Goal: Task Accomplishment & Management: Use online tool/utility

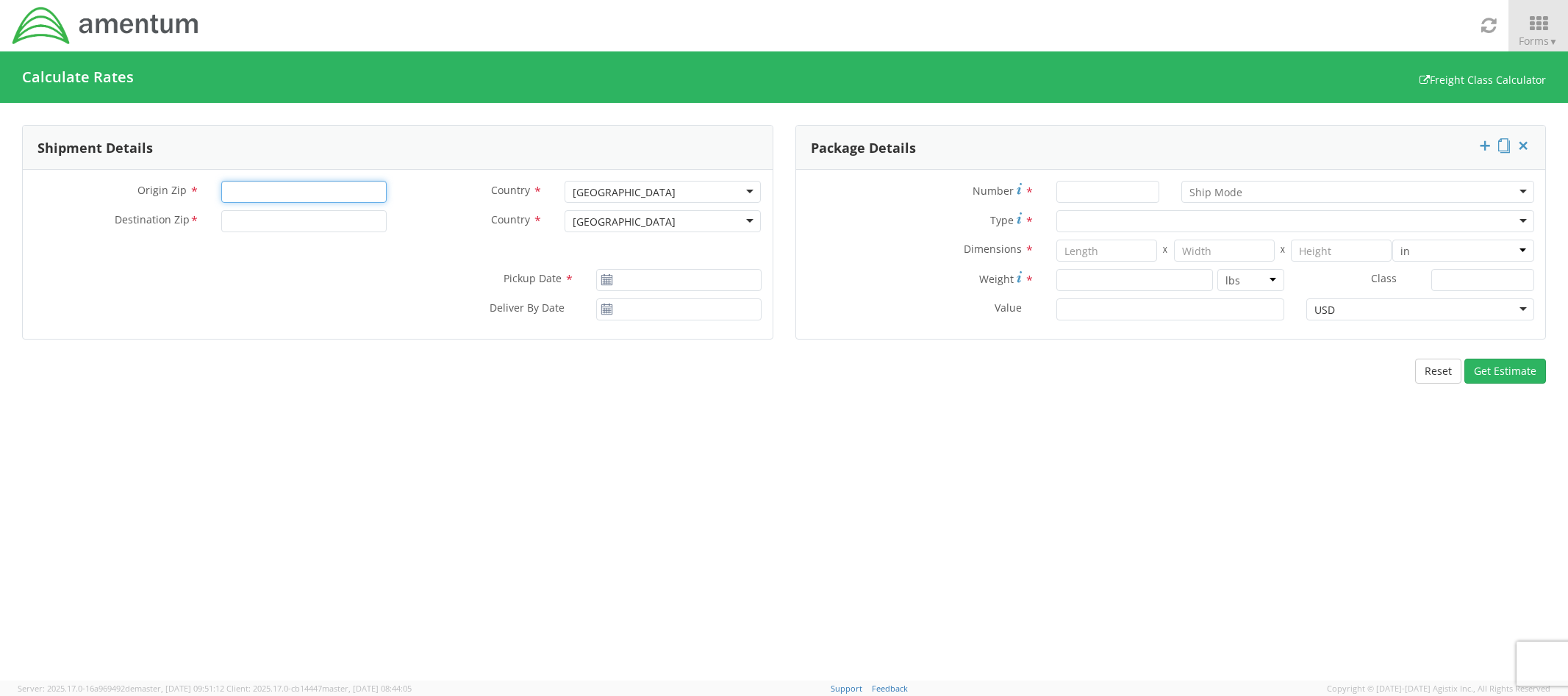
click at [295, 191] on input "Origin Zip *" at bounding box center [303, 191] width 166 height 22
click at [282, 227] on input "Destination Zip *" at bounding box center [303, 221] width 166 height 22
type input "32212"
click at [276, 194] on input "Origin Zip *" at bounding box center [303, 191] width 166 height 22
type input "32920"
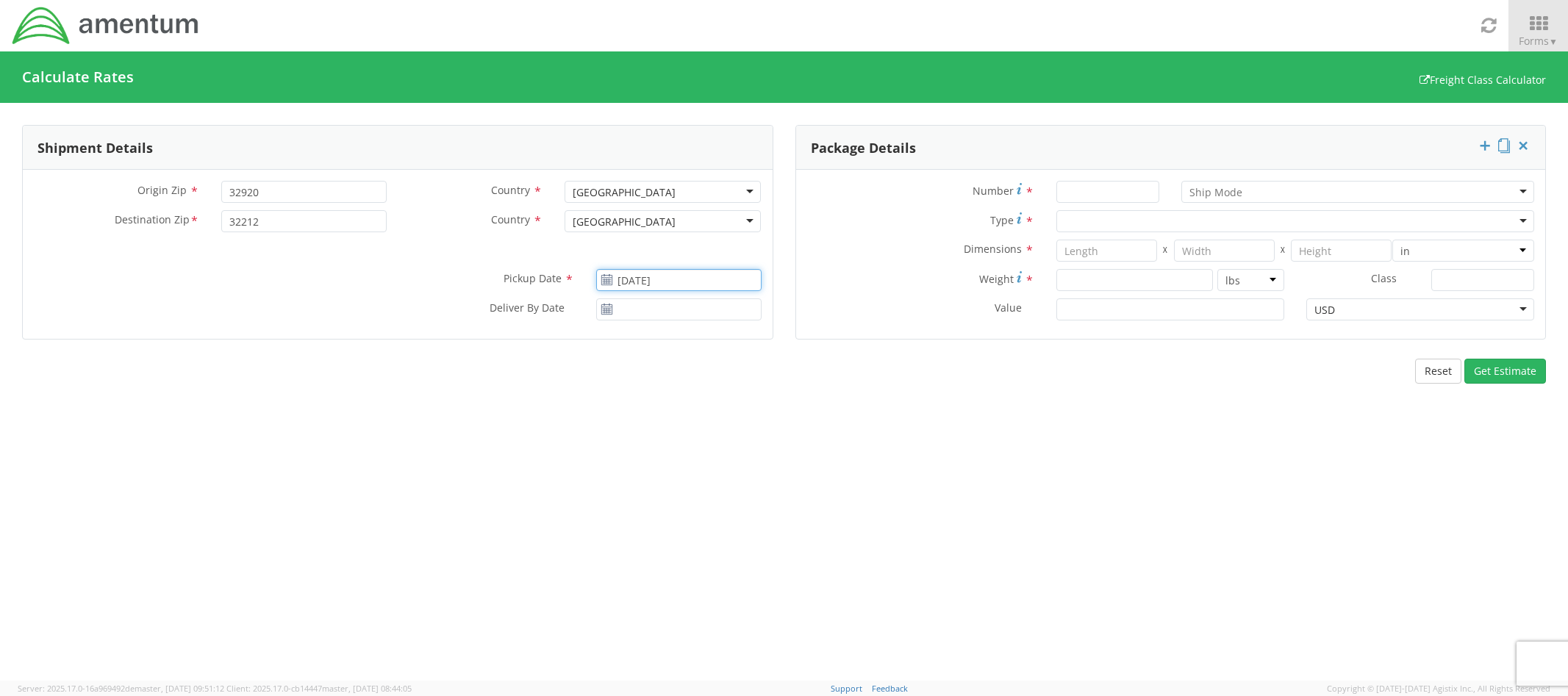
click at [630, 284] on input "[DATE]" at bounding box center [679, 280] width 166 height 22
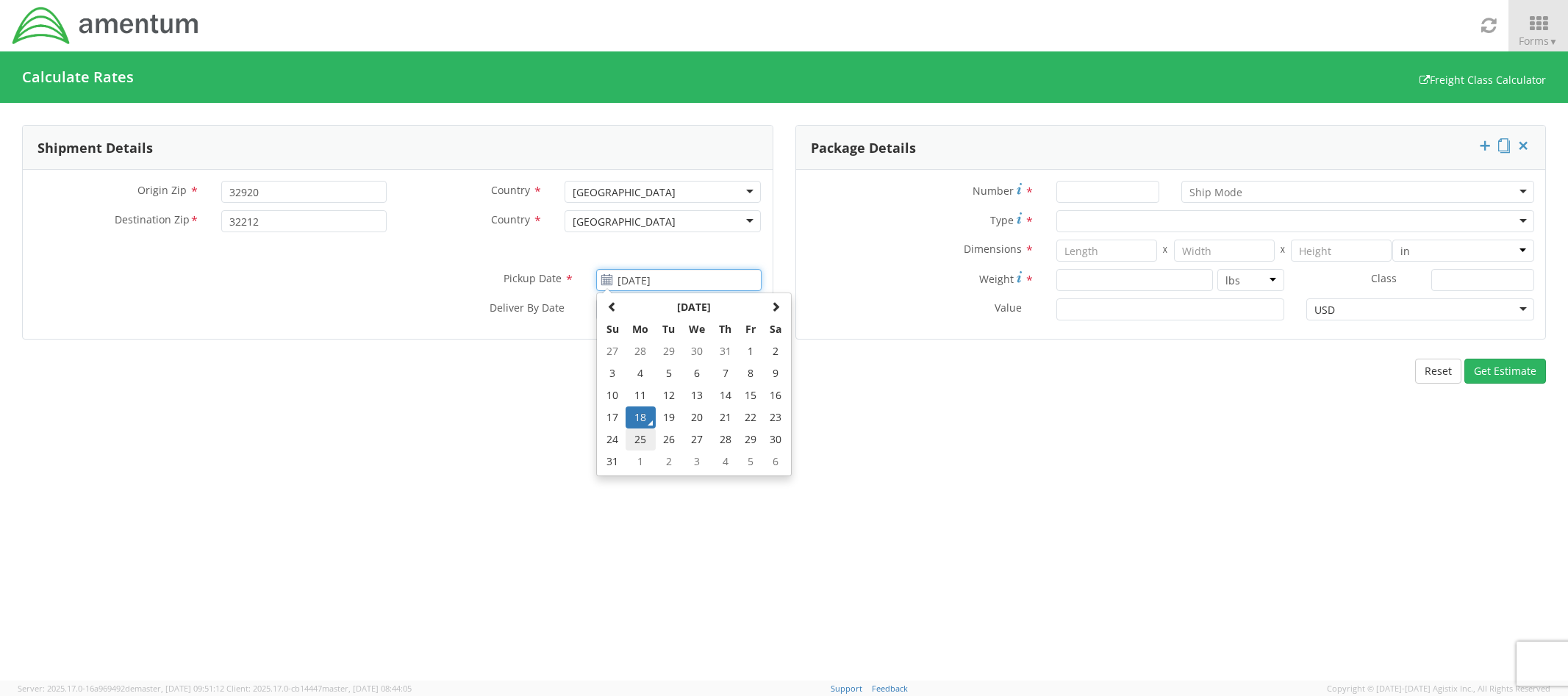
click at [647, 435] on td "25" at bounding box center [641, 439] width 31 height 22
type input "[DATE]"
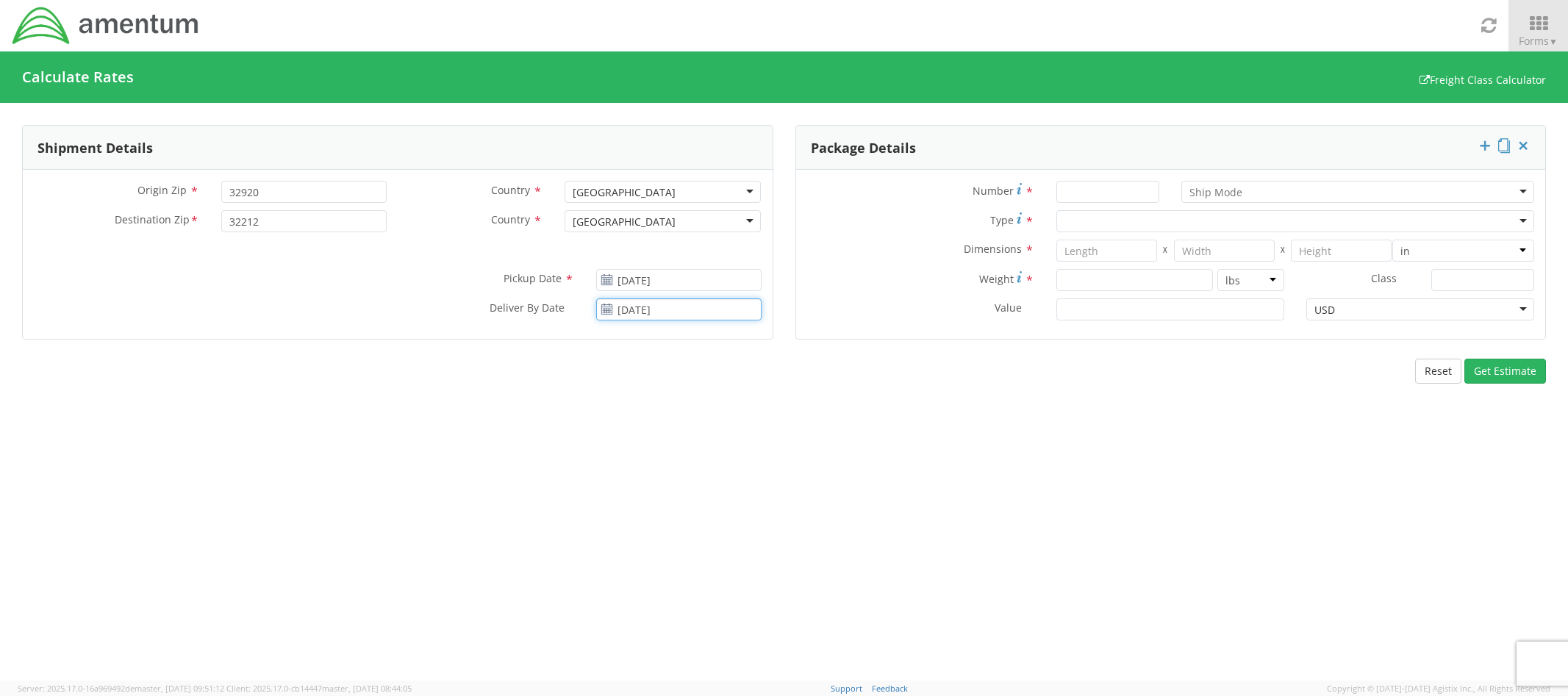
click at [657, 310] on input "[DATE]" at bounding box center [679, 310] width 166 height 22
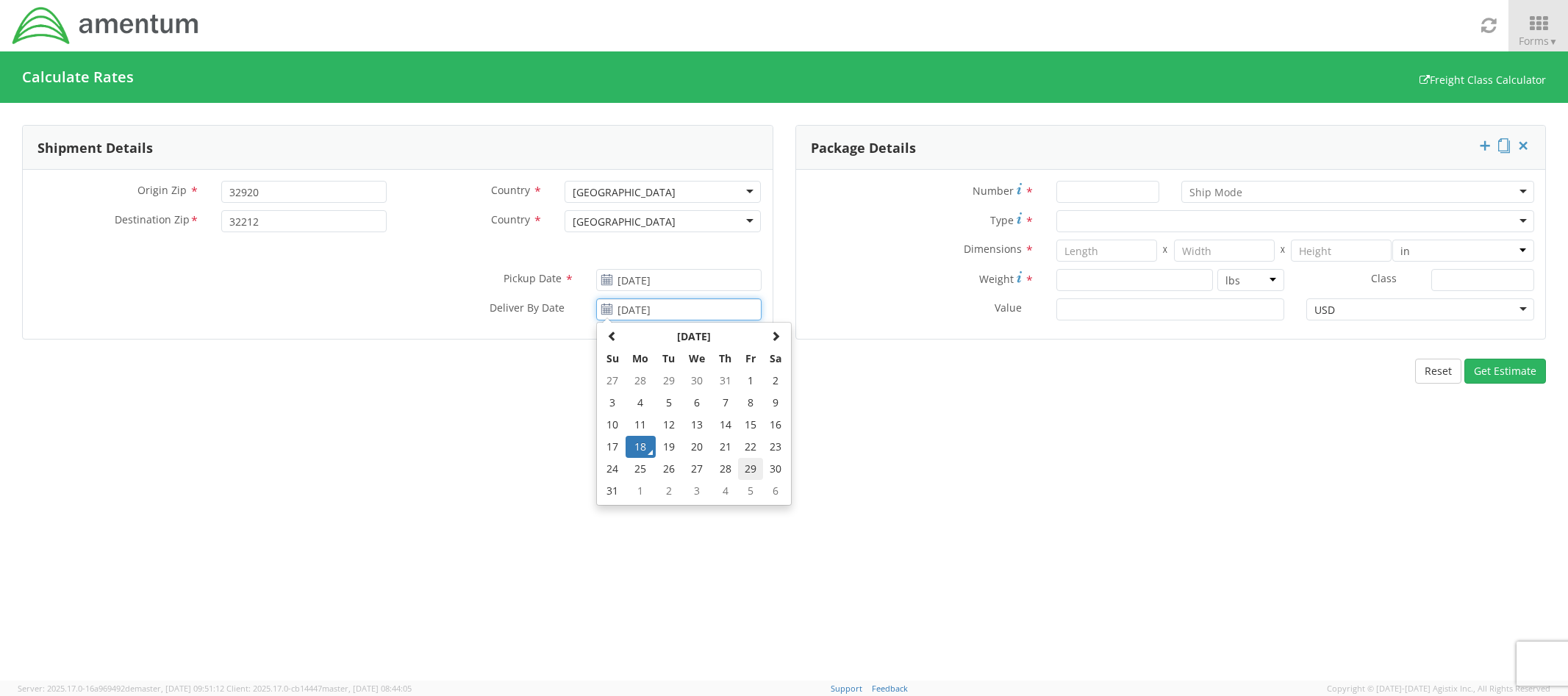
click at [745, 468] on td "29" at bounding box center [751, 469] width 25 height 22
type input "[DATE]"
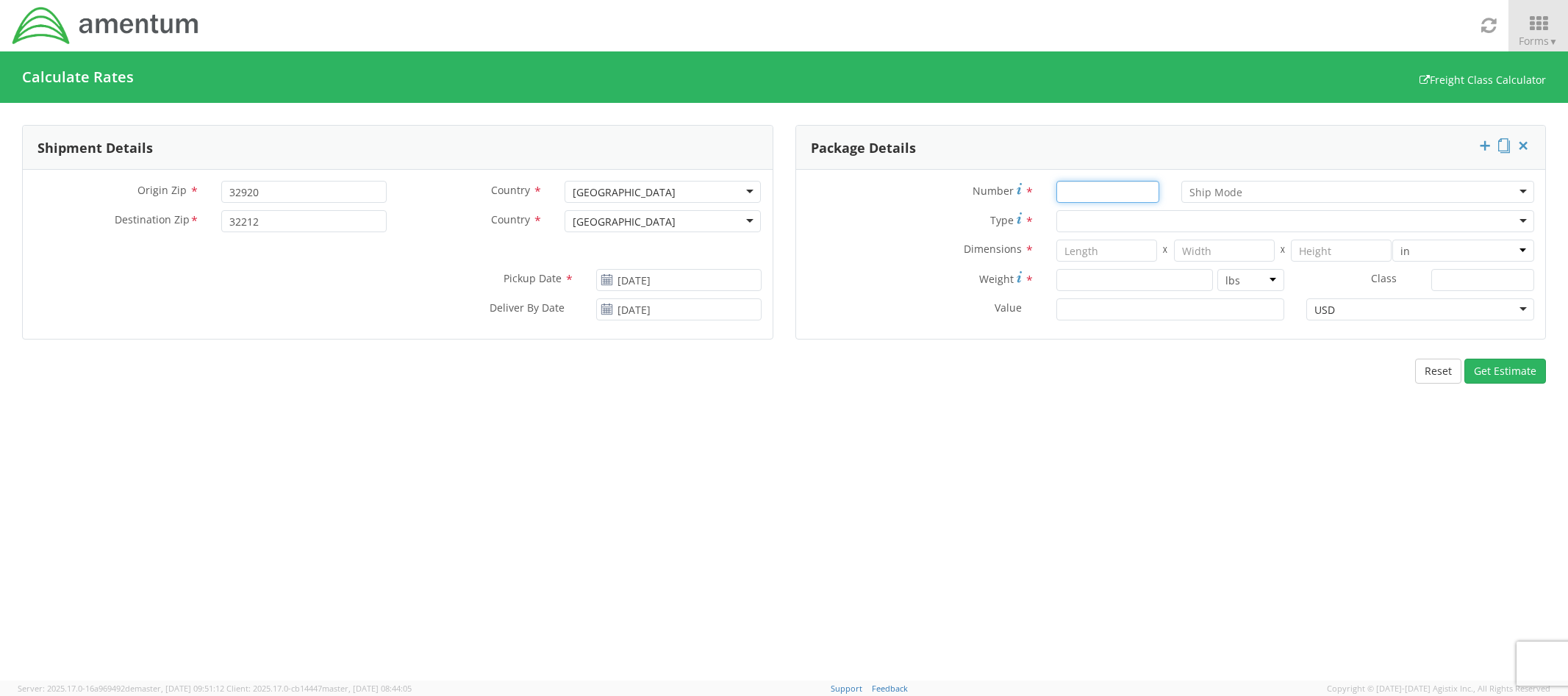
click at [1075, 185] on input "Number *" at bounding box center [1108, 191] width 103 height 22
type input "1"
click at [1246, 192] on div at bounding box center [1358, 191] width 353 height 22
drag, startPoint x: 1232, startPoint y: 233, endPoint x: 48, endPoint y: 6, distance: 1205.6
click at [796, 170] on div "Number * 1 LTL LTL Air LTL Small Package Type * Dimensions * X X in cm ft Weigh…" at bounding box center [1171, 254] width 750 height 169
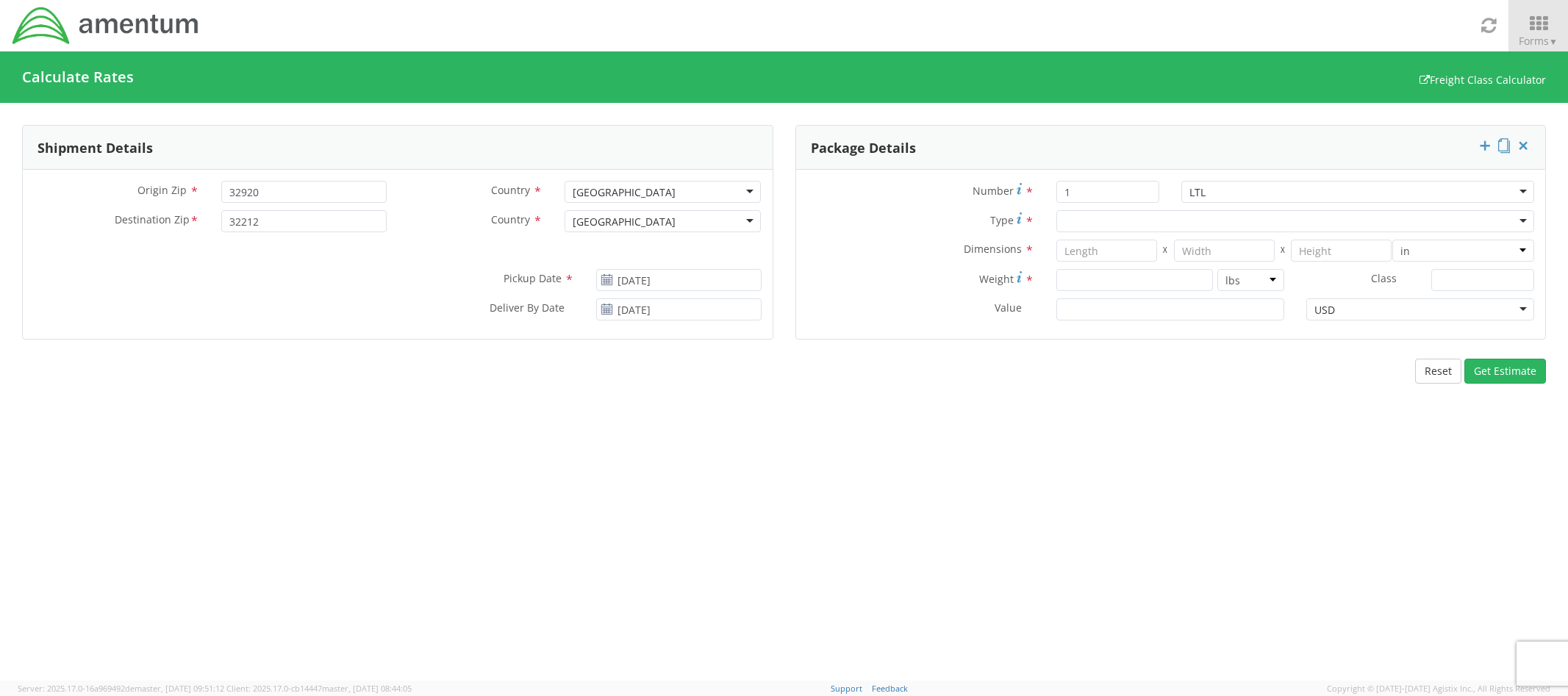
click at [1129, 222] on div at bounding box center [1296, 221] width 478 height 22
click at [1524, 219] on div at bounding box center [1296, 221] width 478 height 22
click at [1475, 218] on div at bounding box center [1296, 221] width 478 height 22
click at [1135, 19] on div "Toggle navigation Forms ▼ Home My Shipments Shipping Estimator Desktop Shipment…" at bounding box center [784, 26] width 1568 height 51
click at [1505, 222] on div at bounding box center [1296, 221] width 478 height 22
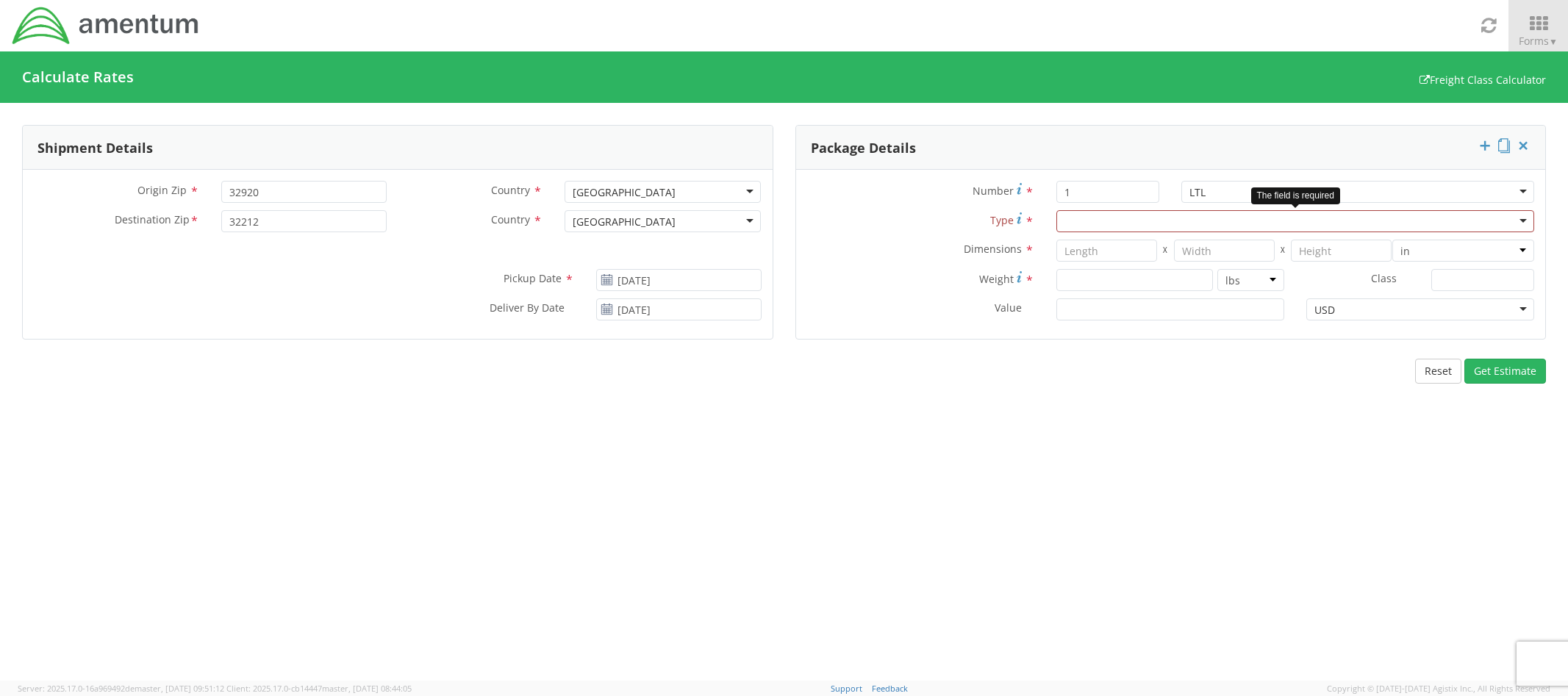
click at [1520, 222] on div at bounding box center [1296, 221] width 478 height 22
click at [1524, 217] on div at bounding box center [1296, 221] width 478 height 22
click at [1106, 254] on input "number" at bounding box center [1107, 250] width 100 height 22
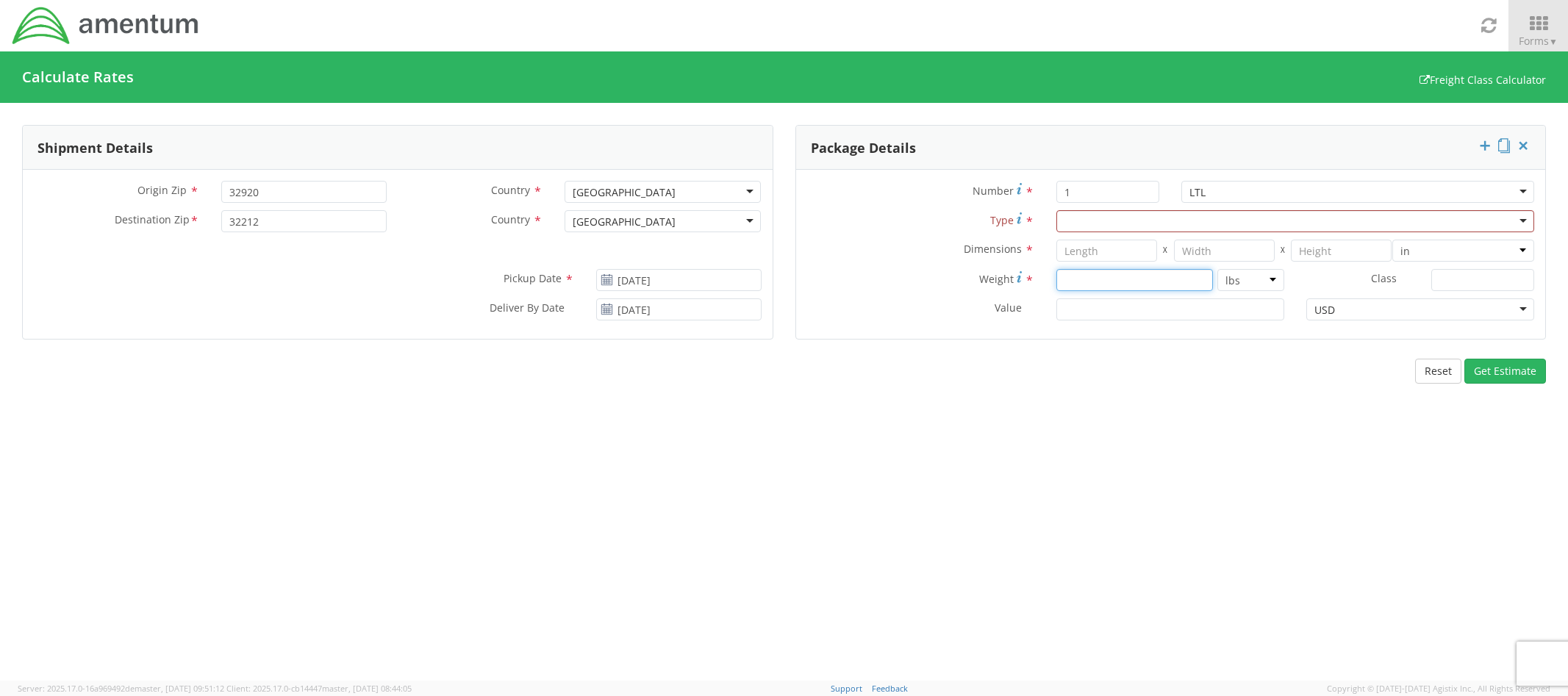
click at [1129, 279] on input "number" at bounding box center [1135, 280] width 156 height 22
click at [1071, 207] on div "Number * 1" at bounding box center [984, 195] width 375 height 30
click at [1080, 220] on div at bounding box center [1296, 221] width 478 height 22
click at [1059, 210] on div at bounding box center [1296, 221] width 478 height 22
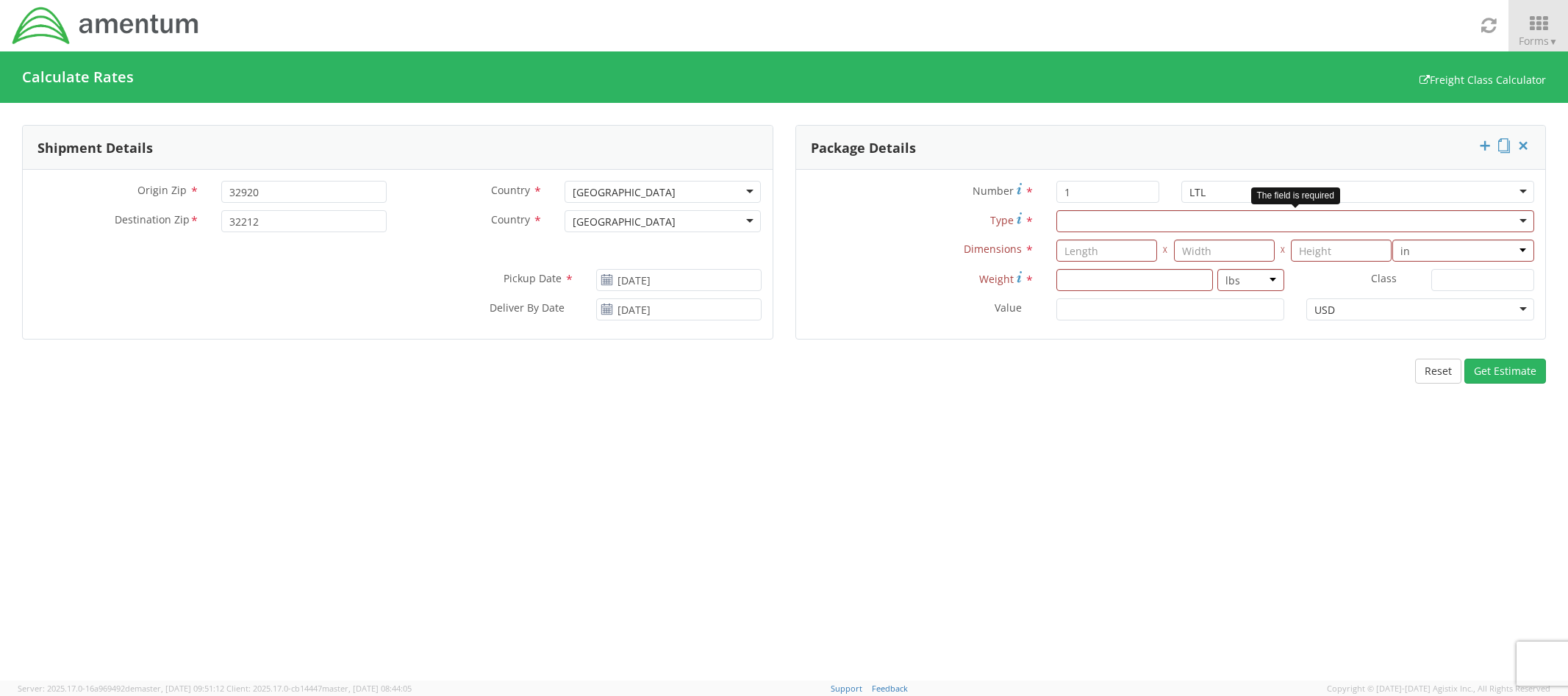
click at [1133, 228] on div at bounding box center [1296, 221] width 478 height 22
click at [1114, 246] on input "number" at bounding box center [1107, 250] width 100 height 22
type input "4"
click at [1103, 218] on div at bounding box center [1296, 221] width 478 height 22
type input "t"
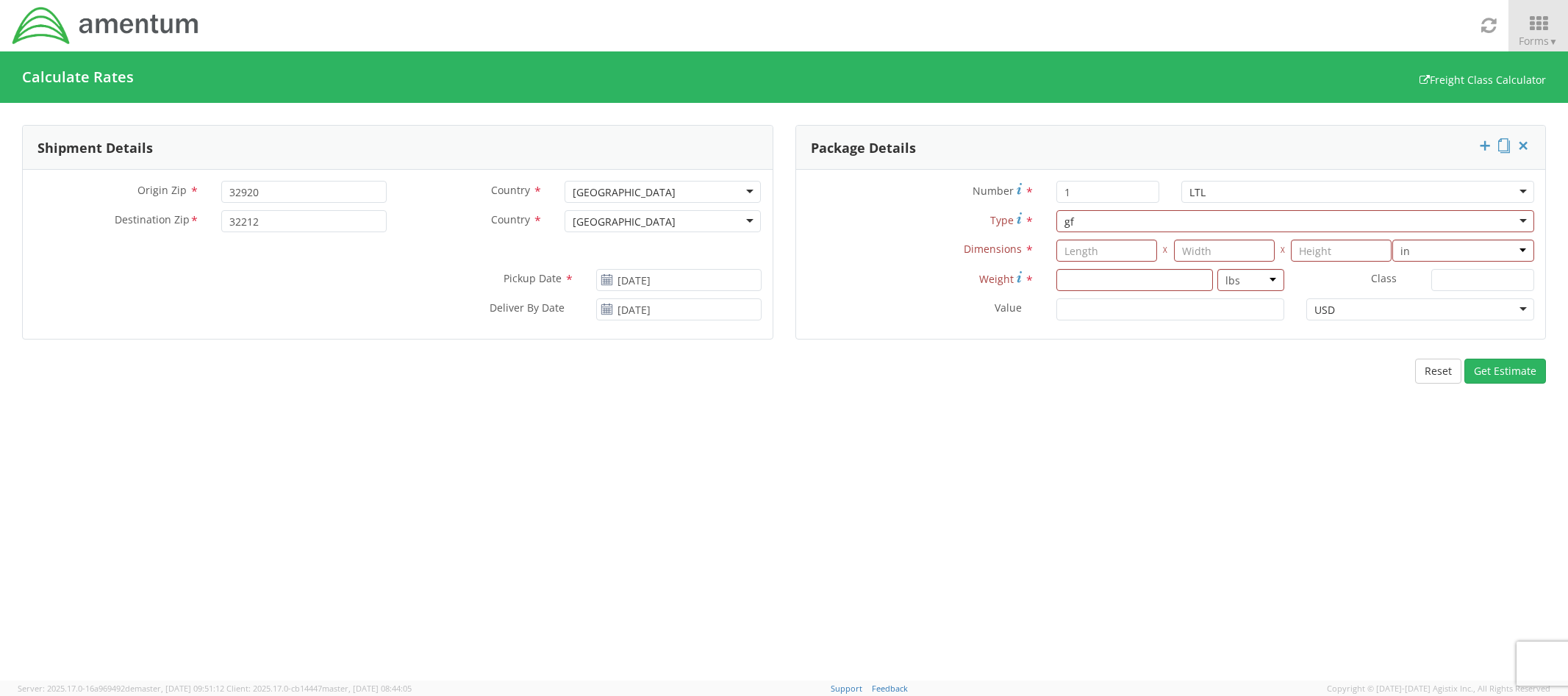
type input "g"
type input "pallet"
click at [1465, 358] on button "Get Estimate" at bounding box center [1505, 371] width 82 height 25
click at [1114, 249] on input "number" at bounding box center [1107, 250] width 100 height 22
click at [1157, 220] on div at bounding box center [1296, 221] width 478 height 22
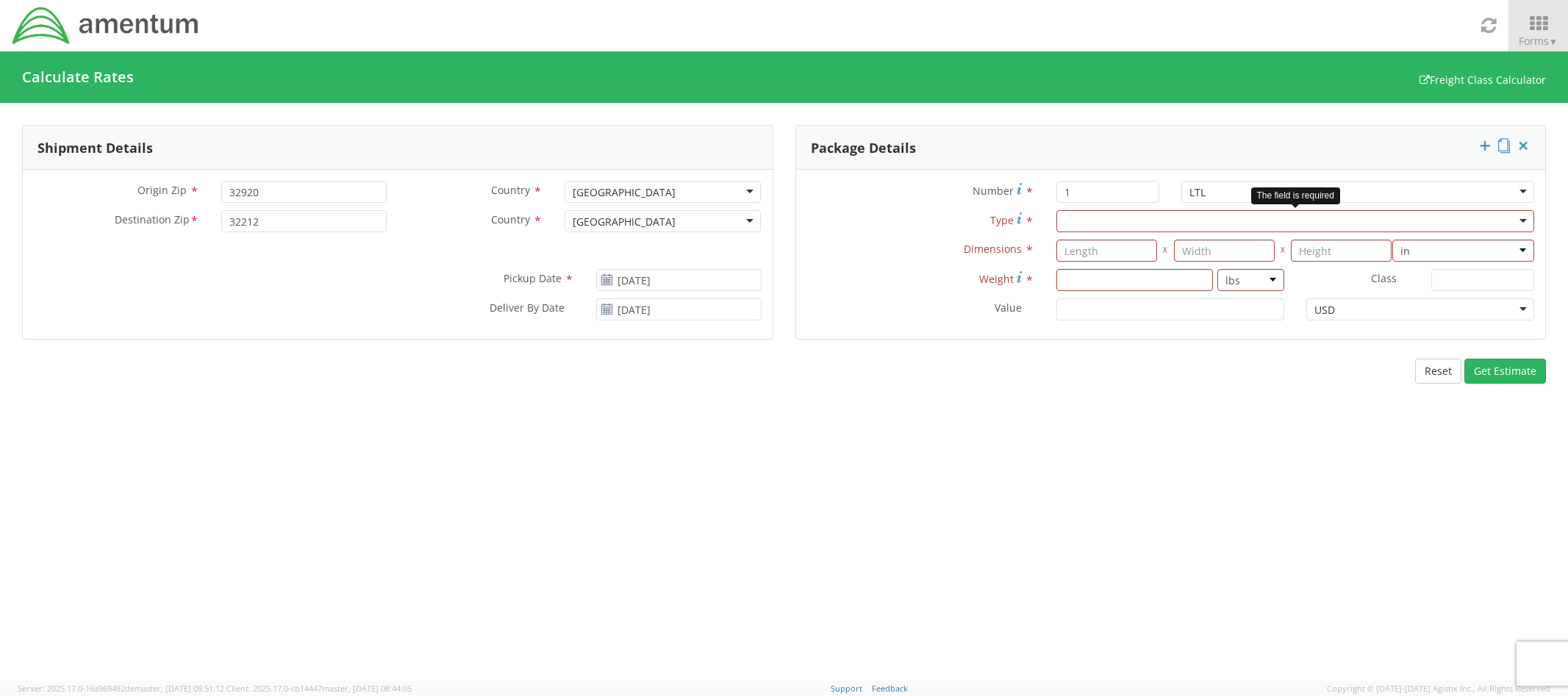
click at [1530, 220] on div at bounding box center [1296, 221] width 478 height 22
click at [1528, 220] on div at bounding box center [1296, 221] width 478 height 22
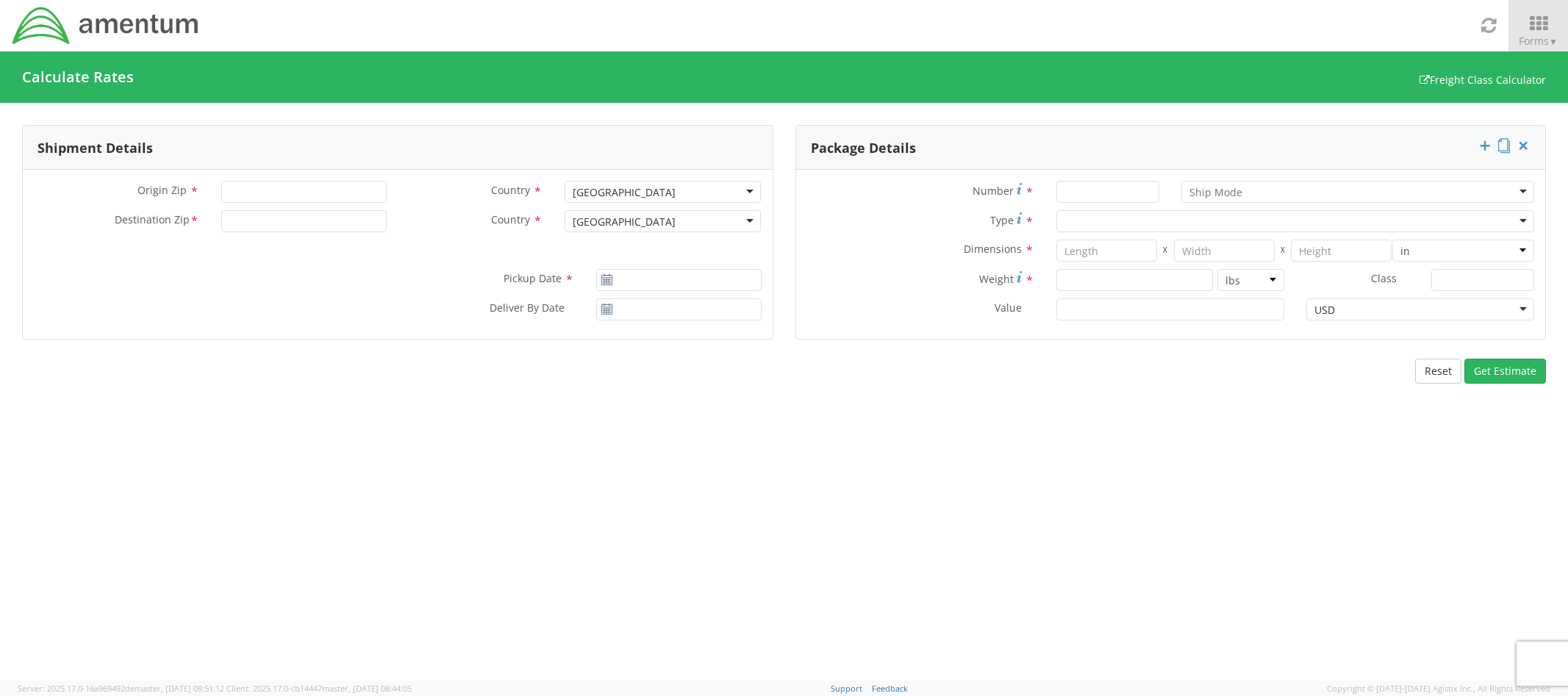
click at [1521, 228] on div at bounding box center [1296, 221] width 478 height 22
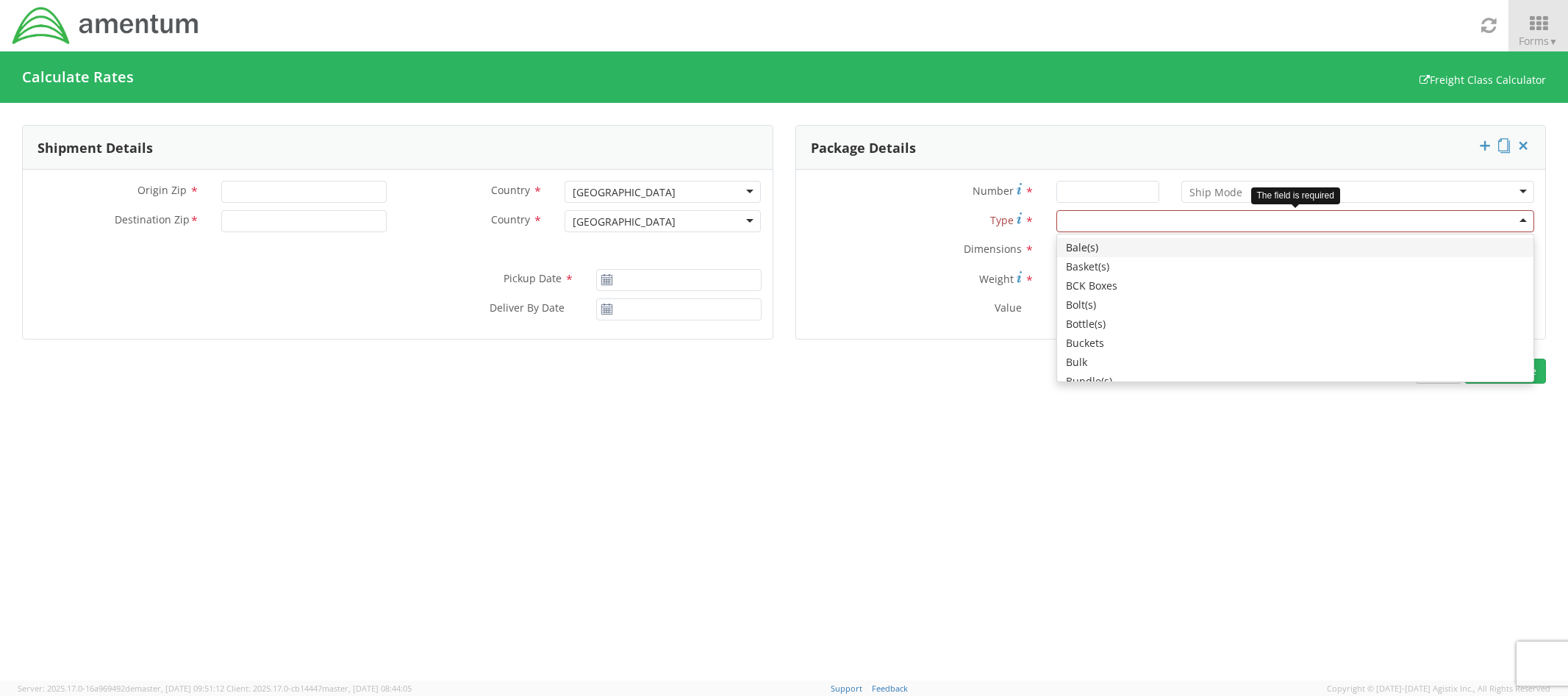
click at [1477, 220] on div at bounding box center [1296, 221] width 478 height 22
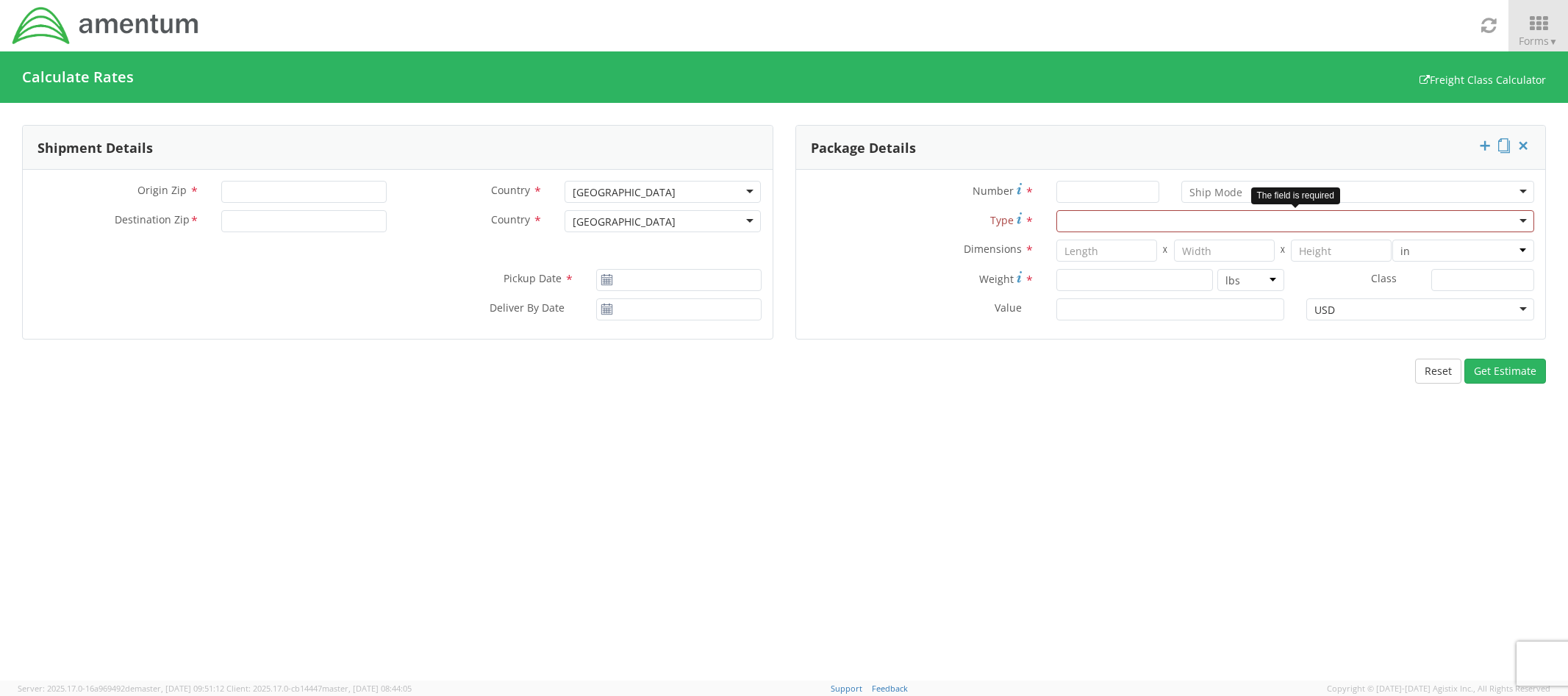
click at [1477, 220] on div at bounding box center [1296, 221] width 478 height 22
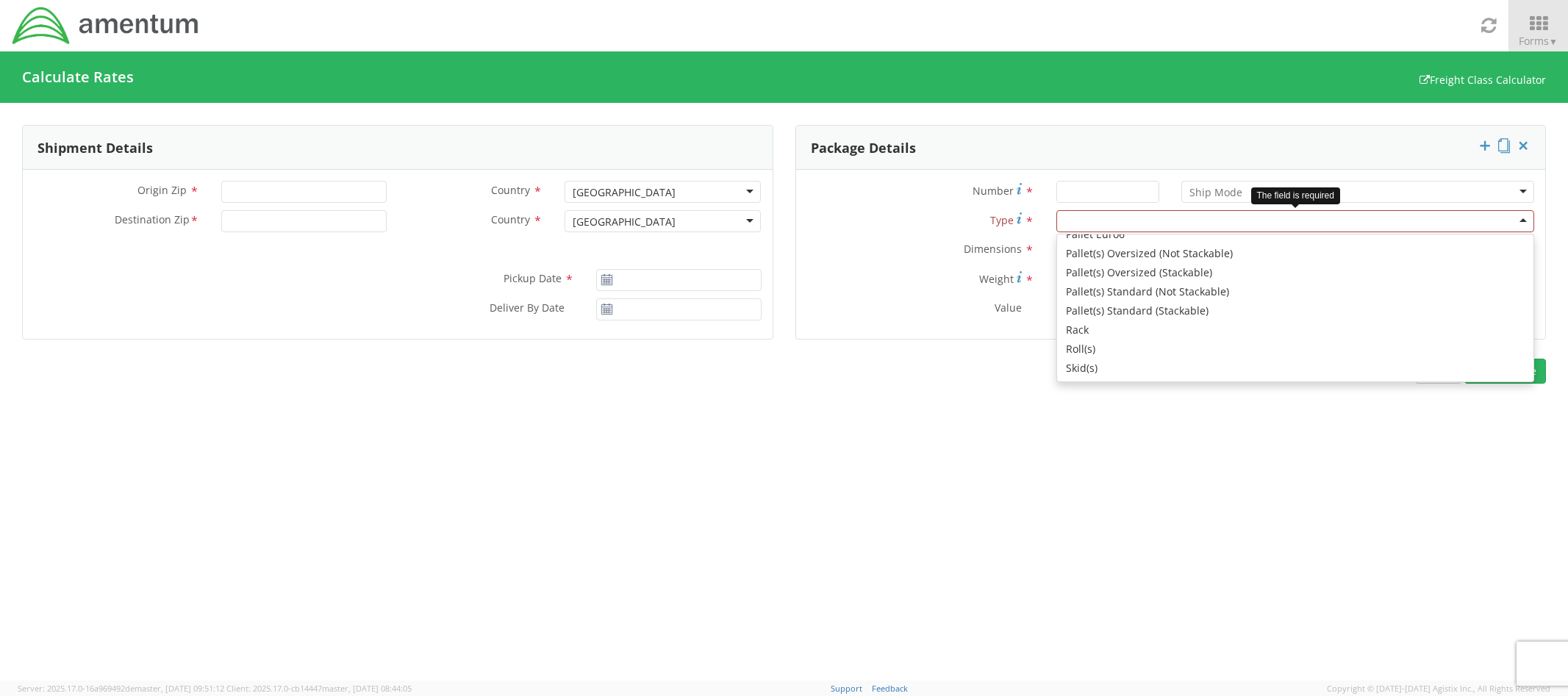
scroll to position [653, 0]
click at [784, 125] on div "Package Details Number * Air LTL Small Package Type * Bale(s) Basket(s) BCK Box…" at bounding box center [1171, 242] width 773 height 233
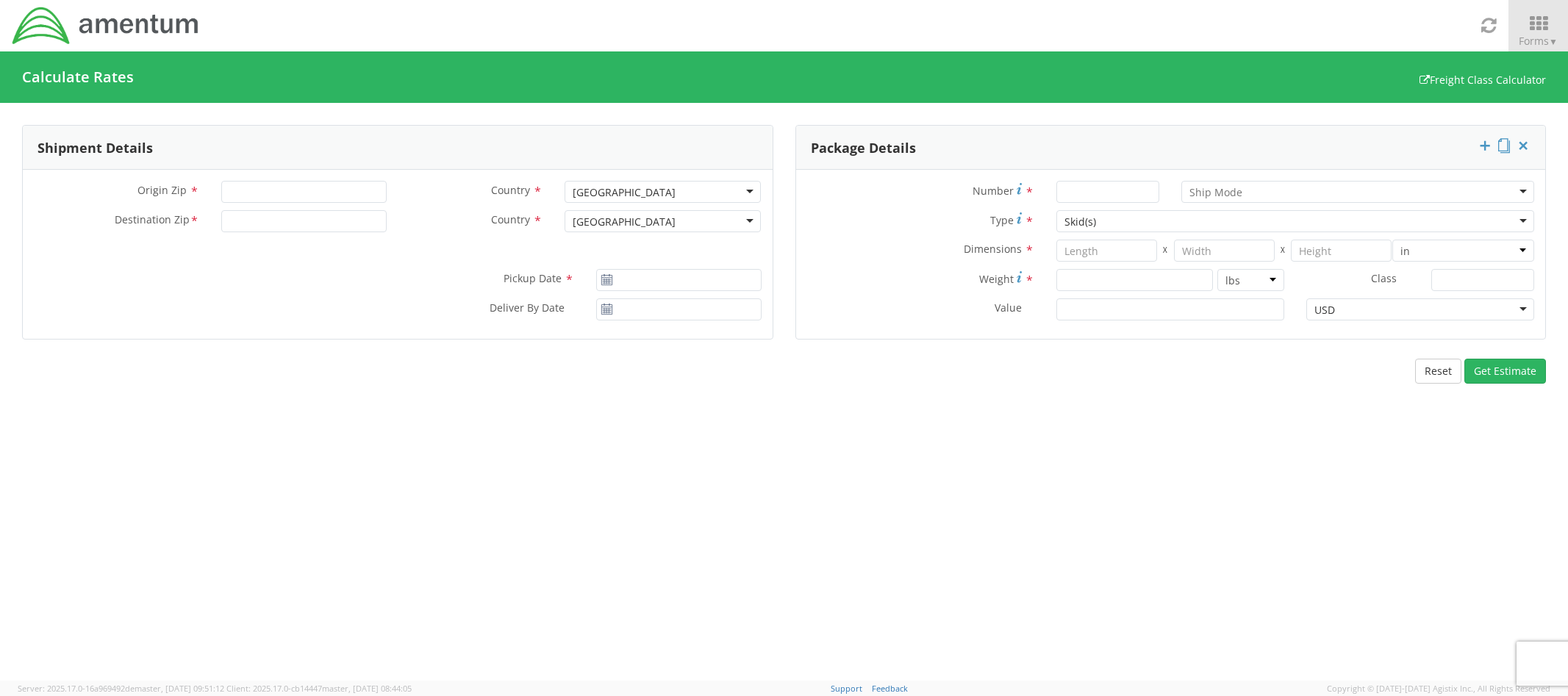
scroll to position [0, 0]
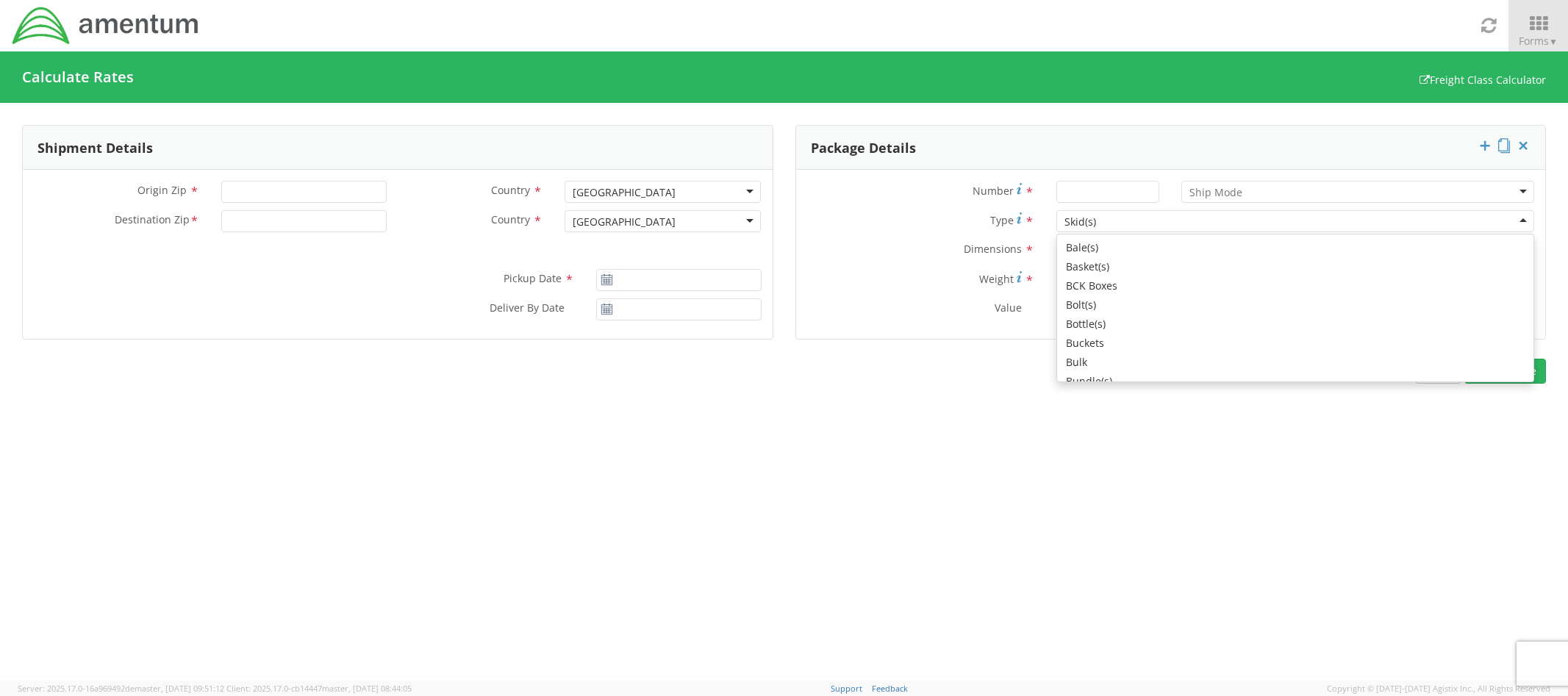
click at [1209, 222] on div "Skid(s)" at bounding box center [1296, 221] width 478 height 22
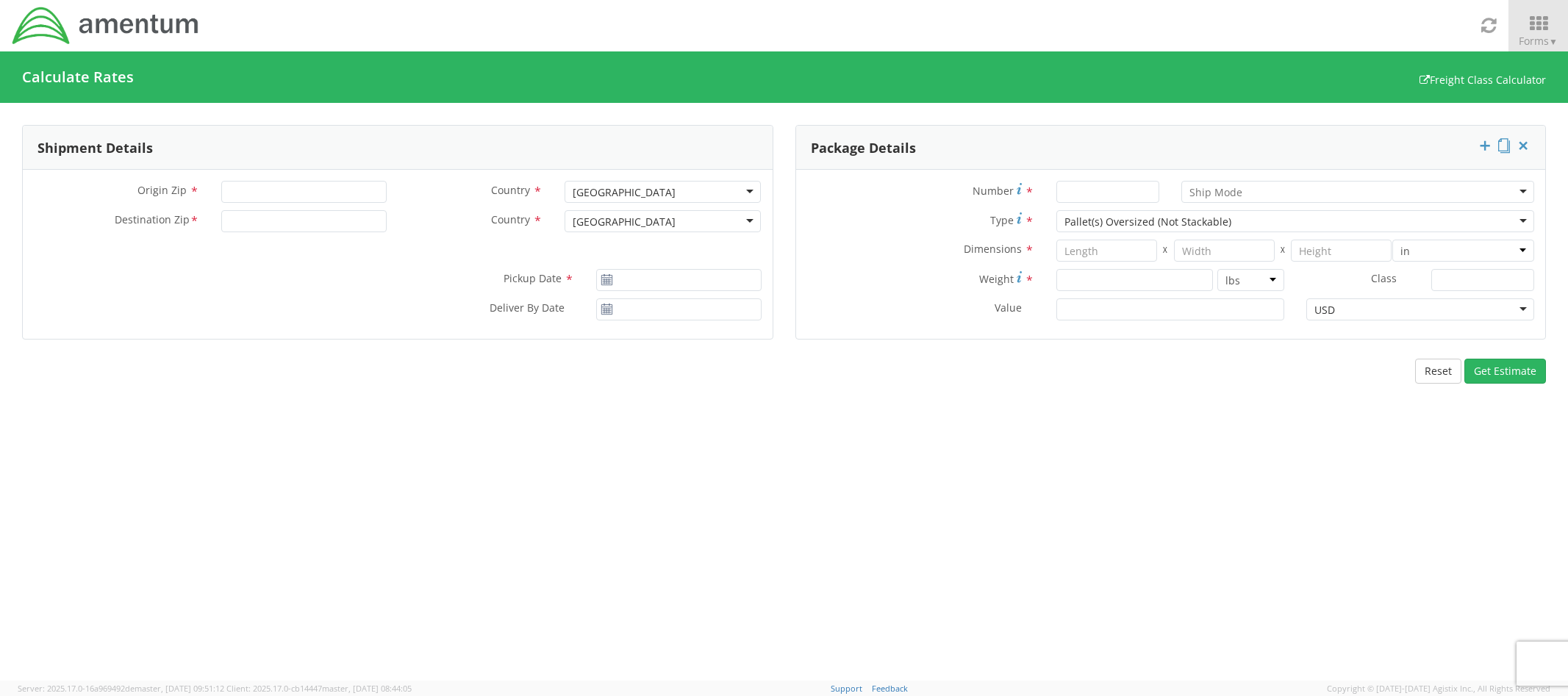
click at [0, 0] on div "Pallet(s) Oversized (Not Stackable)" at bounding box center [0, 0] width 0 height 0
click at [296, 188] on input "Origin Zip *" at bounding box center [303, 191] width 166 height 22
click at [279, 222] on input "Destination Zip *" at bounding box center [303, 221] width 166 height 22
type input "32212"
click at [284, 194] on input "Origin Zip *" at bounding box center [303, 191] width 166 height 22
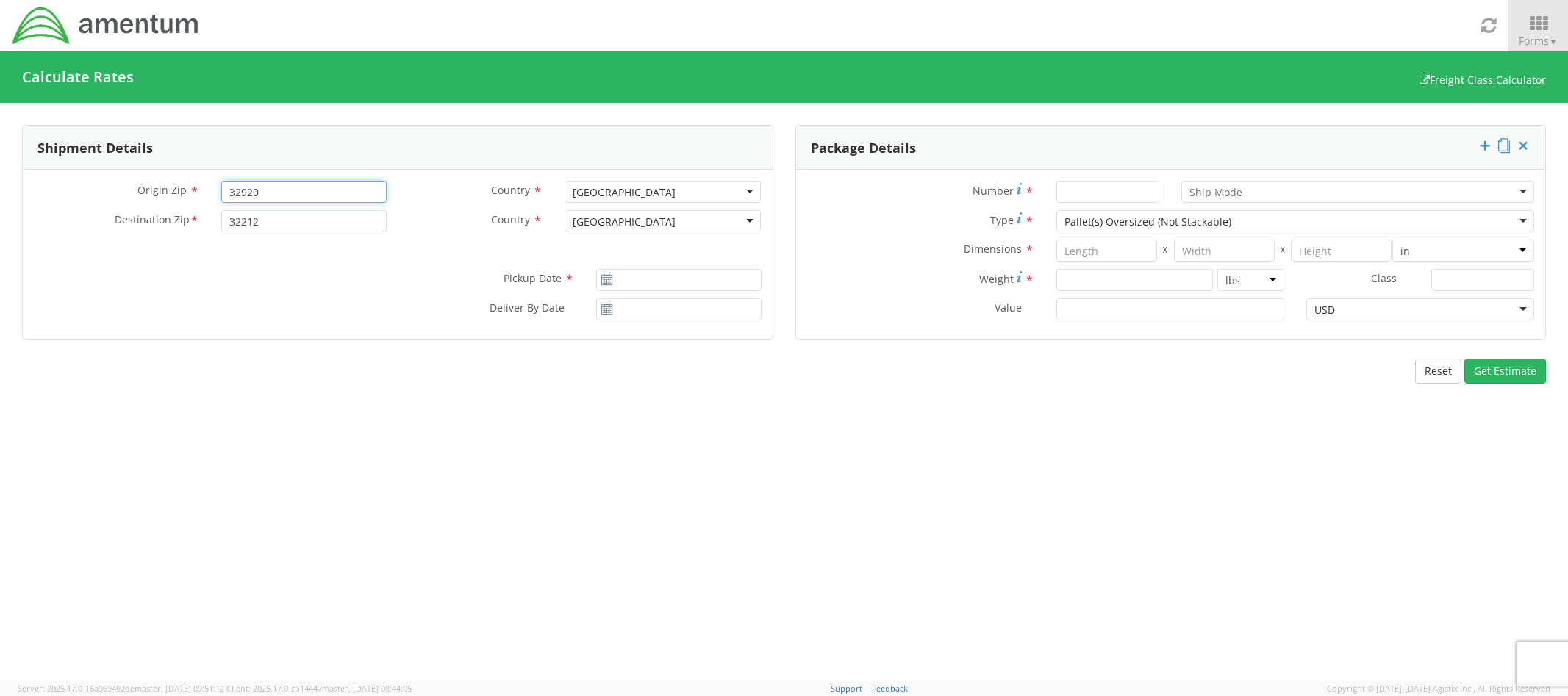
type input "32920"
click at [651, 283] on input "Pickup Date *" at bounding box center [679, 280] width 166 height 22
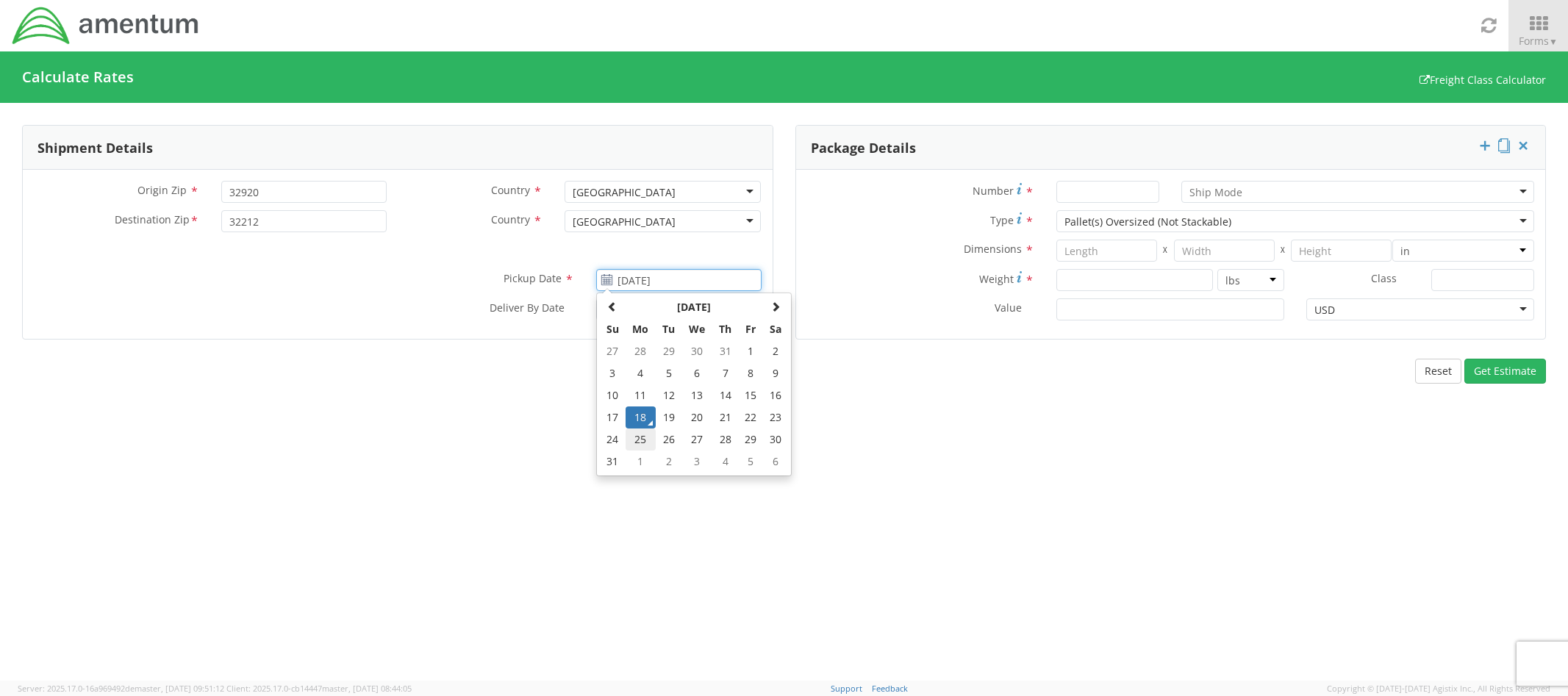
click at [639, 441] on td "25" at bounding box center [641, 439] width 31 height 22
type input "[DATE]"
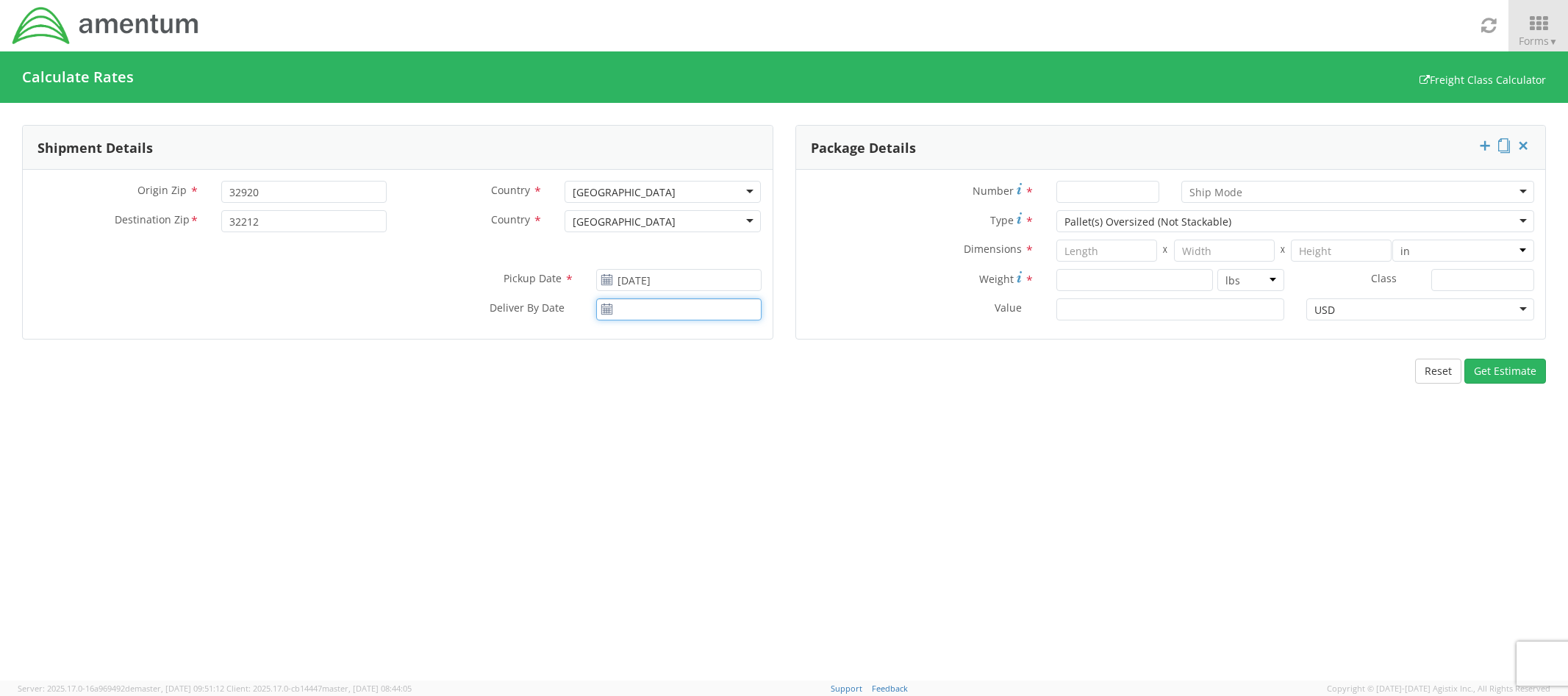
click at [672, 306] on input "Deliver By Date *" at bounding box center [679, 310] width 166 height 22
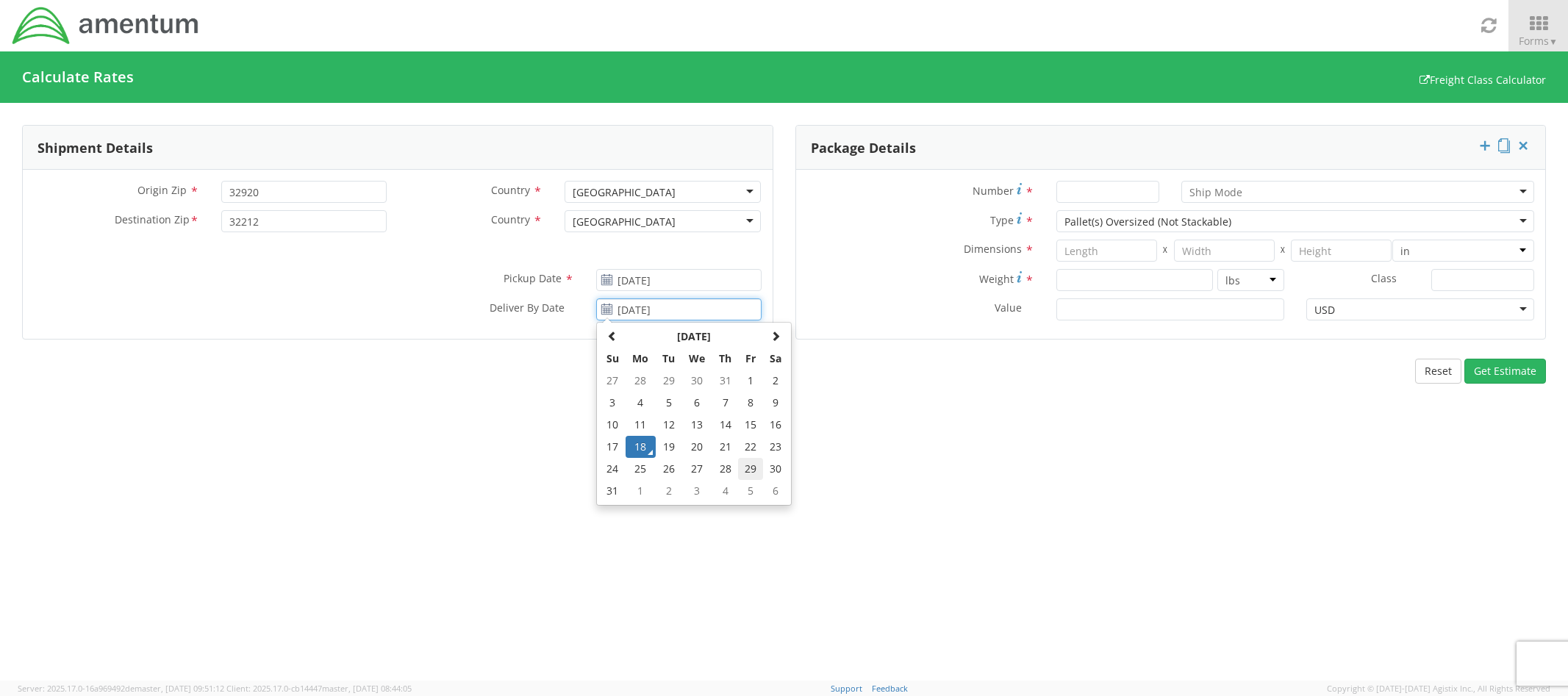
click at [749, 472] on td "29" at bounding box center [751, 469] width 25 height 22
type input "[DATE]"
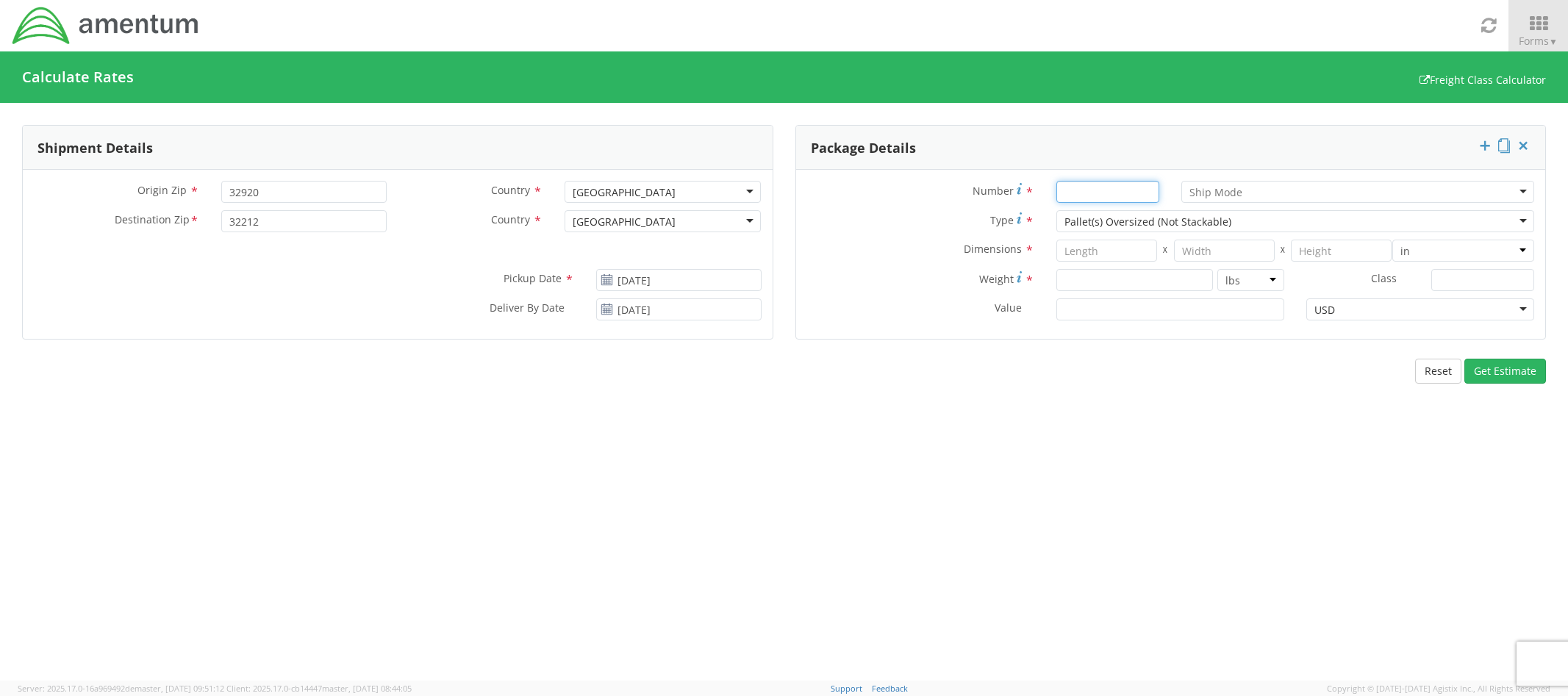
click at [1098, 191] on input "Number *" at bounding box center [1108, 191] width 103 height 22
type input "1"
click at [1260, 189] on div at bounding box center [1358, 191] width 353 height 22
click at [796, 170] on div "Number * 1 LTL LTL Air LTL Small Package Type * Pallet(s) Oversized (Not Stacka…" at bounding box center [1171, 254] width 750 height 169
click at [1119, 254] on input "number" at bounding box center [1107, 250] width 100 height 22
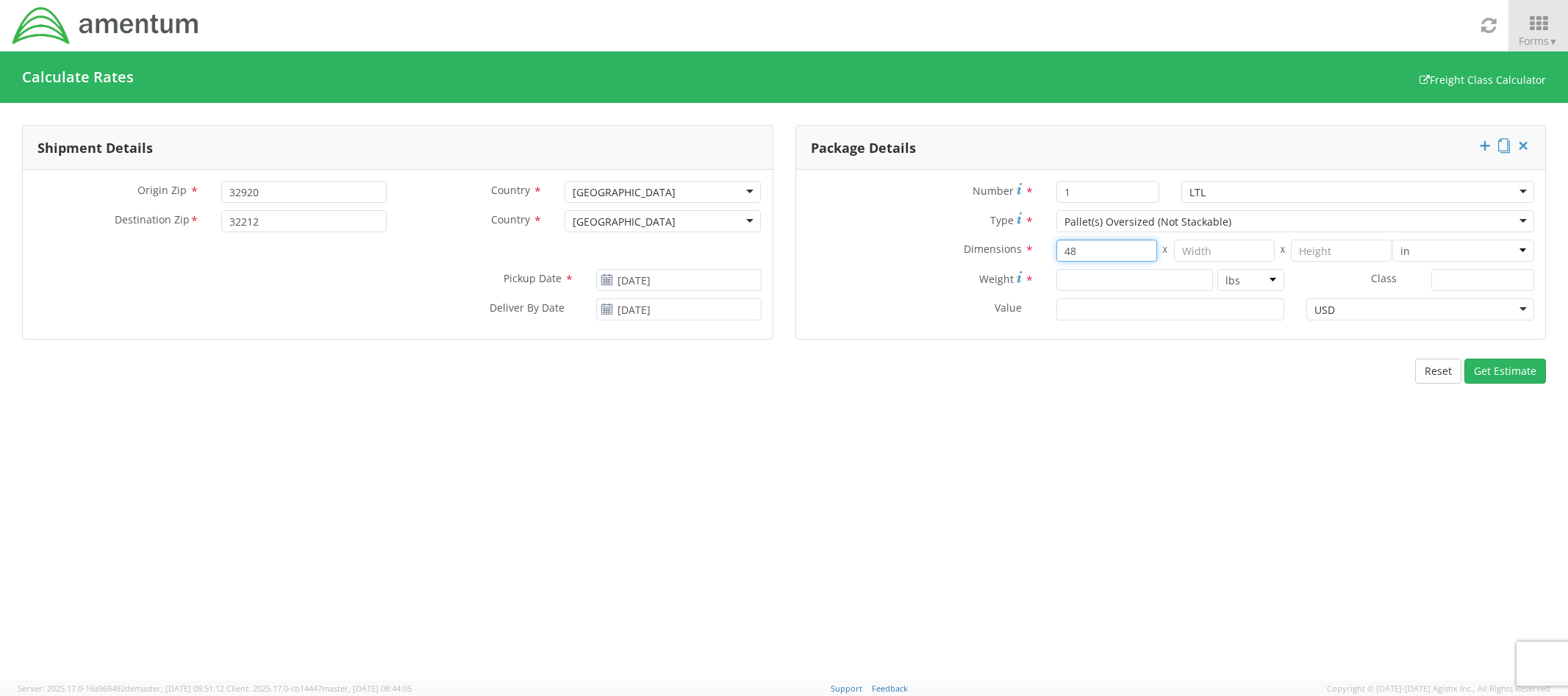
type input "48"
type input "30"
type input "36"
type input "130"
click at [1459, 283] on input "Class *" at bounding box center [1483, 280] width 103 height 22
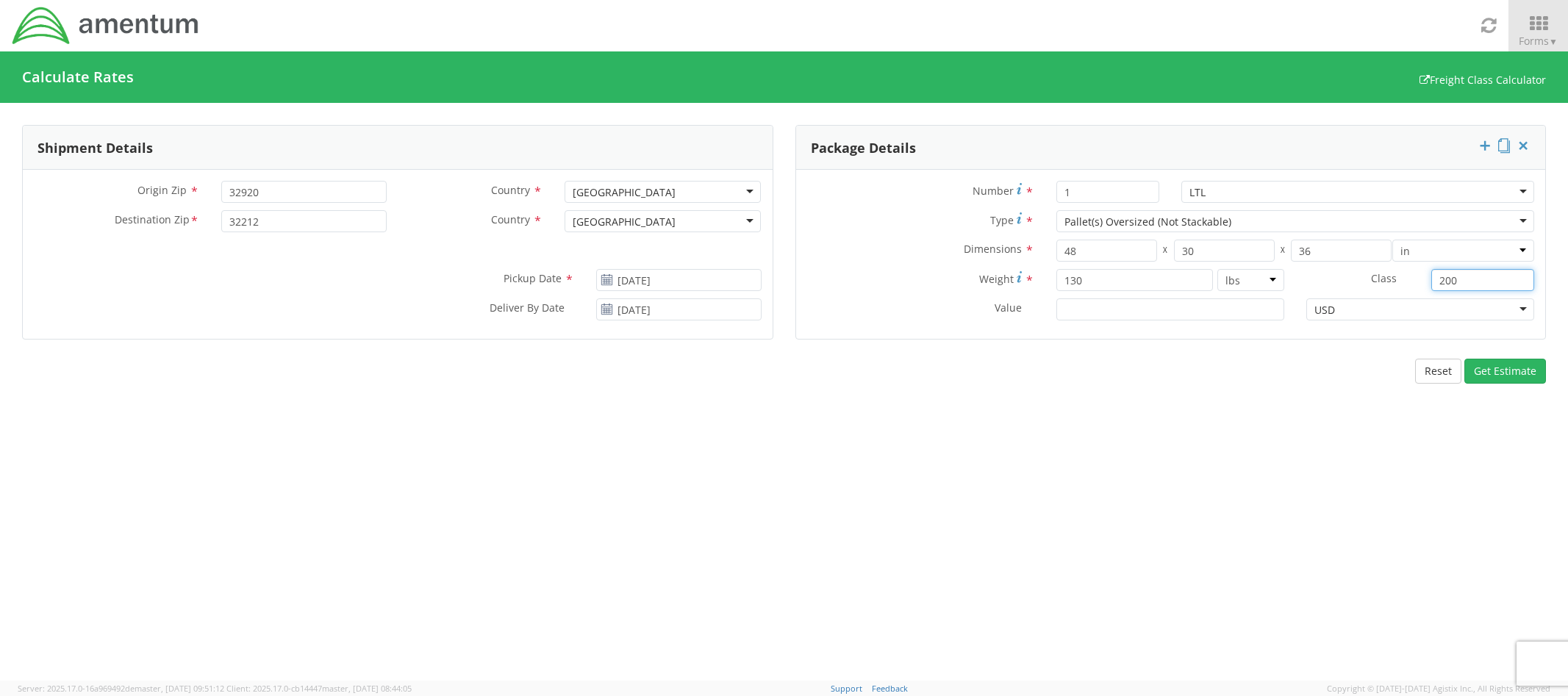
type input "200"
click at [1198, 312] on input "Value *" at bounding box center [1170, 310] width 228 height 22
type input "2000"
click at [1523, 362] on button "Get Estimate" at bounding box center [1505, 371] width 82 height 25
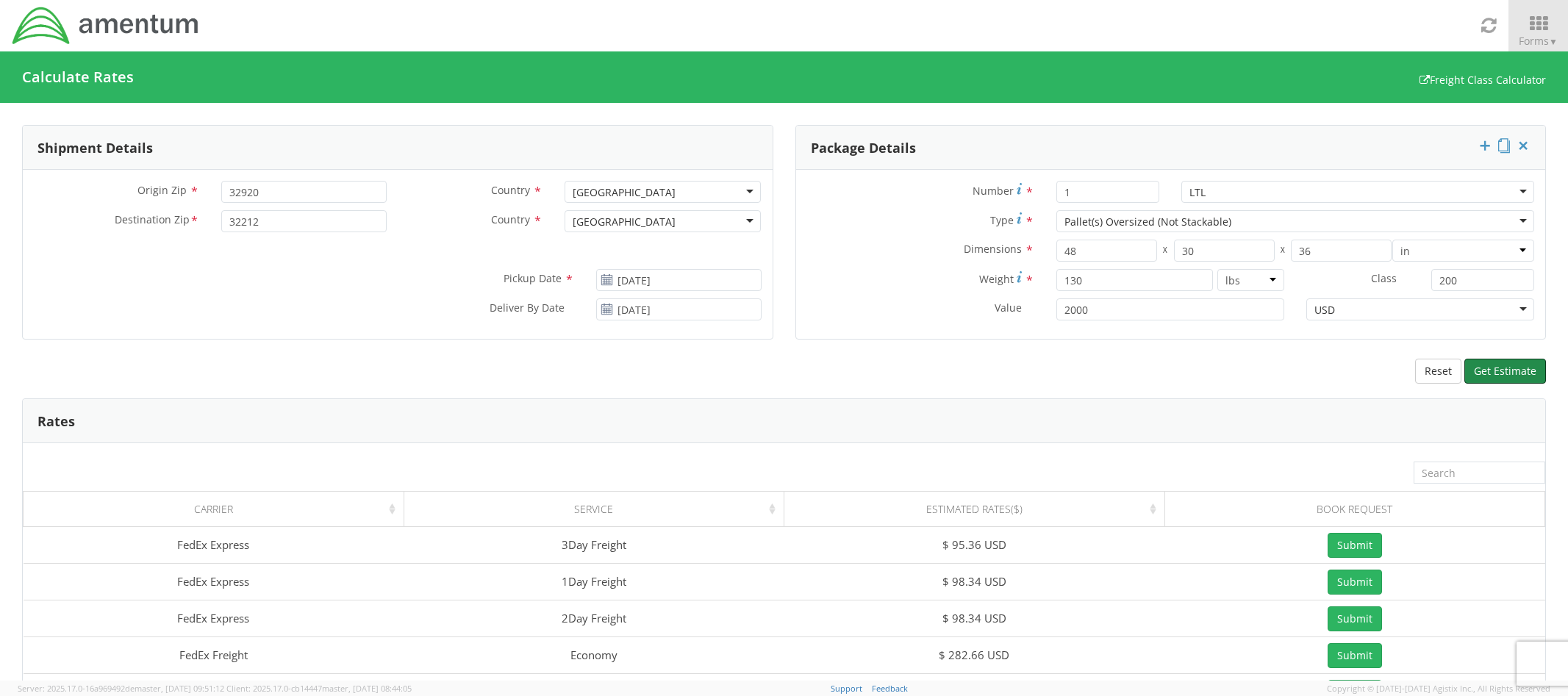
scroll to position [173, 0]
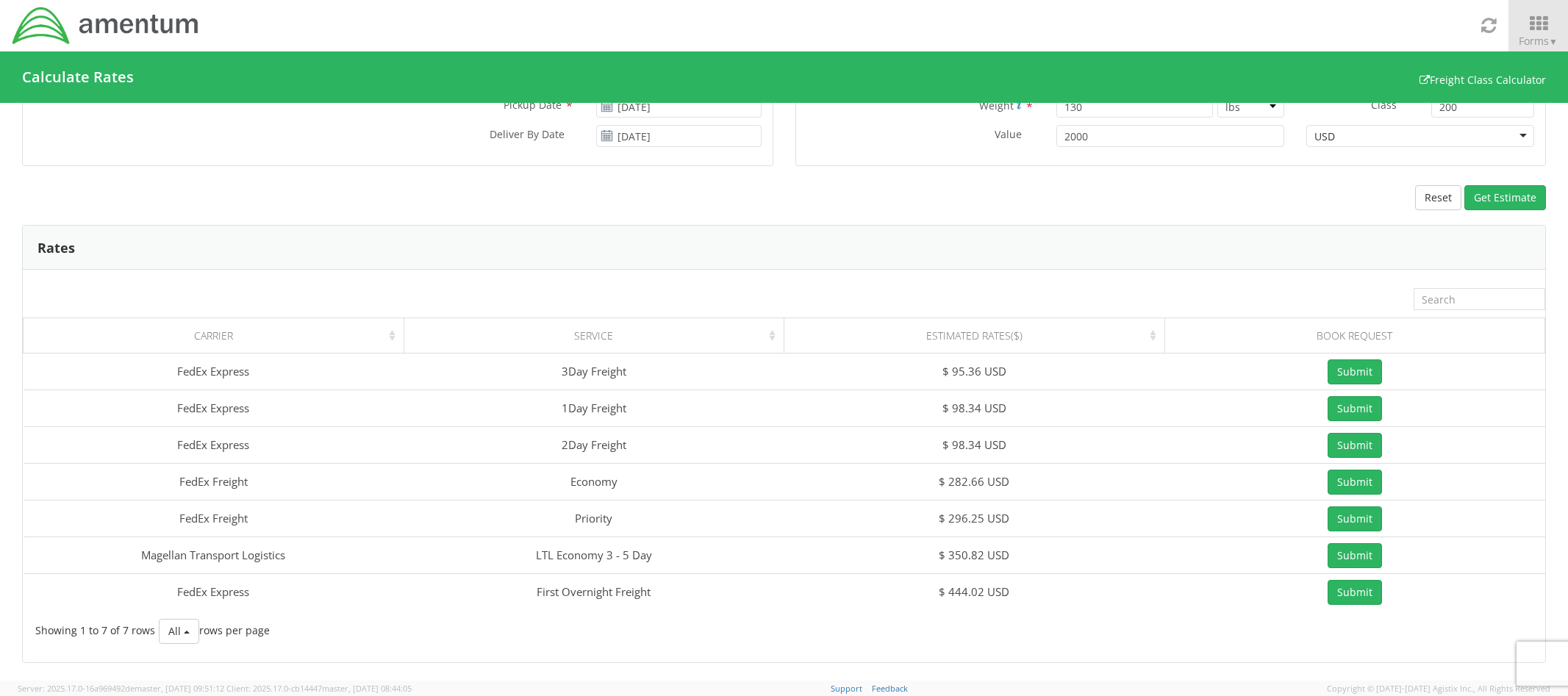
click at [889, 649] on div "Showing 1 to 7 of 7 rows All All 10 rows per page ‹ 1 ›" at bounding box center [784, 631] width 1523 height 40
